Goal: Task Accomplishment & Management: Manage account settings

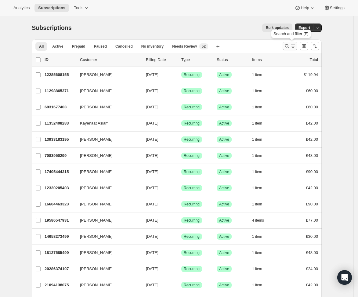
click at [290, 45] on icon "Search and filter results" at bounding box center [287, 46] width 6 height 6
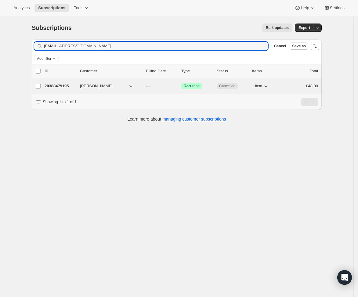
type input "[EMAIL_ADDRESS][DOMAIN_NAME]"
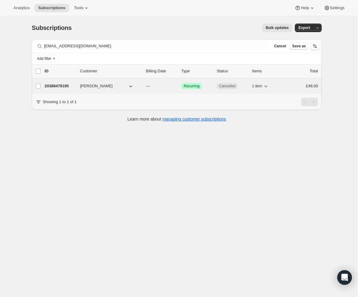
click at [193, 85] on span "Recurring" at bounding box center [192, 86] width 16 height 5
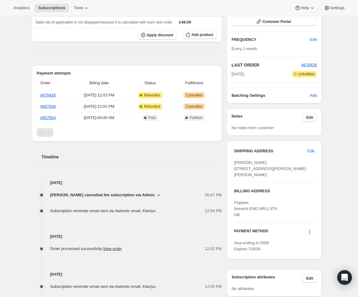
scroll to position [101, 0]
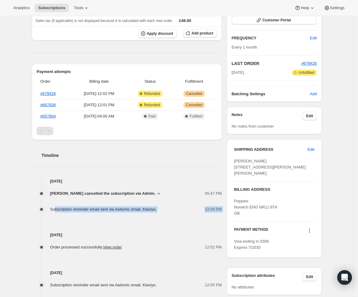
drag, startPoint x: 58, startPoint y: 208, endPoint x: 186, endPoint y: 215, distance: 127.5
click at [186, 215] on div "[DATE] [PERSON_NAME] cancelled the subscription via Admin. 05:47 PM Other No de…" at bounding box center [127, 271] width 190 height 186
click at [186, 215] on div "[DATE] Order processed successfully. View order 12:02 PM" at bounding box center [127, 231] width 190 height 38
click at [219, 212] on span "12:04 PM" at bounding box center [213, 209] width 17 height 6
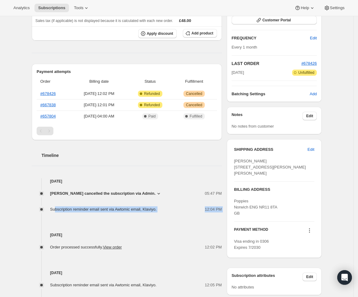
click at [219, 212] on span "12:04 PM" at bounding box center [213, 209] width 17 height 6
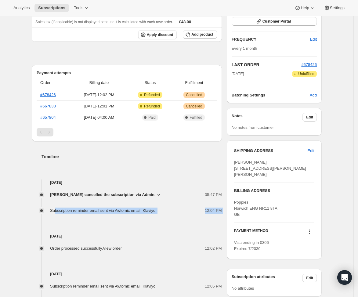
scroll to position [100, 0]
click at [198, 230] on div "[DATE] Order processed successfully. View order 12:02 PM" at bounding box center [127, 233] width 190 height 38
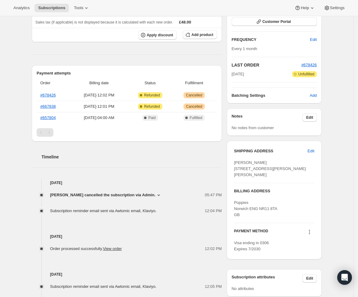
click at [184, 235] on h4 "[DATE]" at bounding box center [127, 236] width 190 height 6
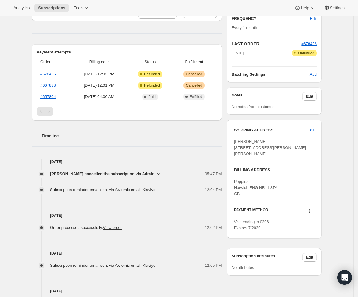
scroll to position [119, 0]
